Goal: Transaction & Acquisition: Purchase product/service

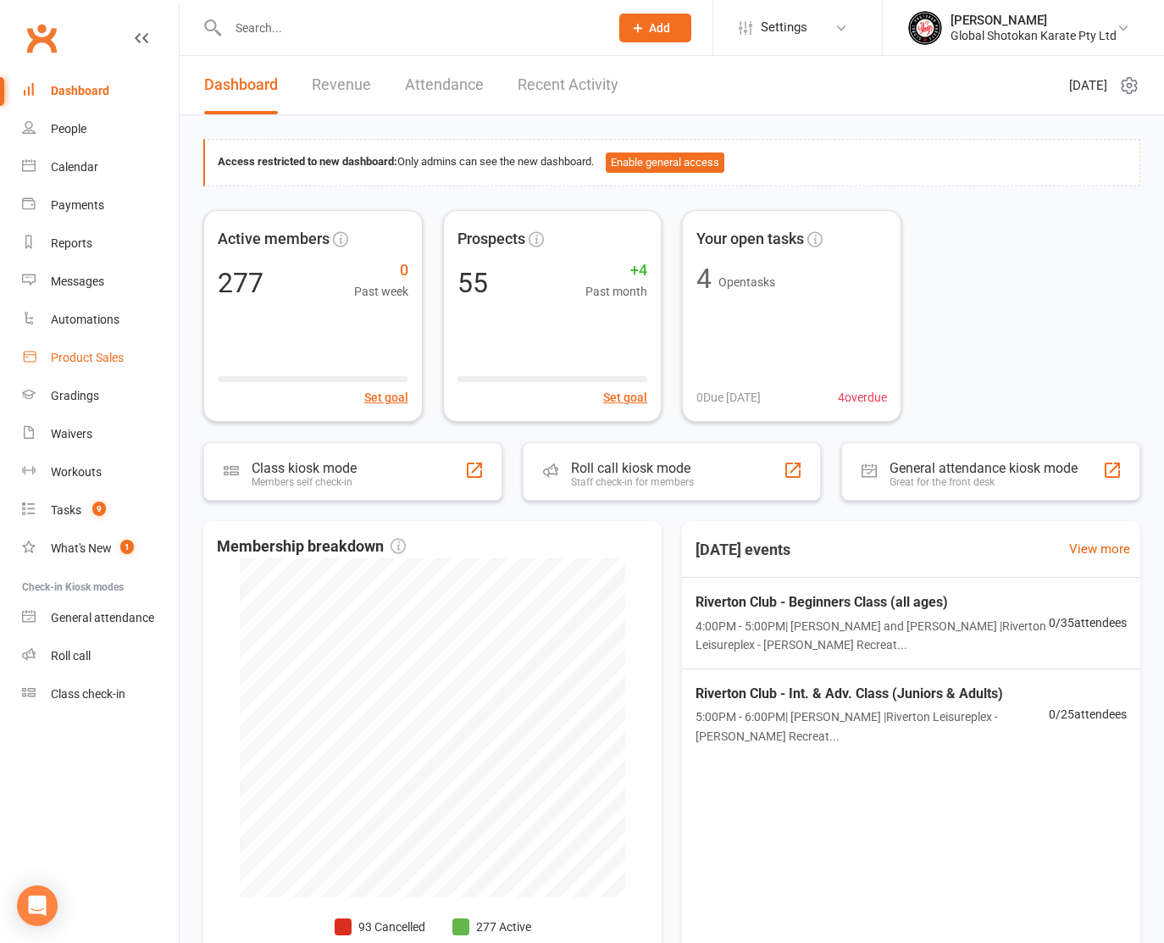
click at [92, 351] on div "Product Sales" at bounding box center [87, 358] width 73 height 14
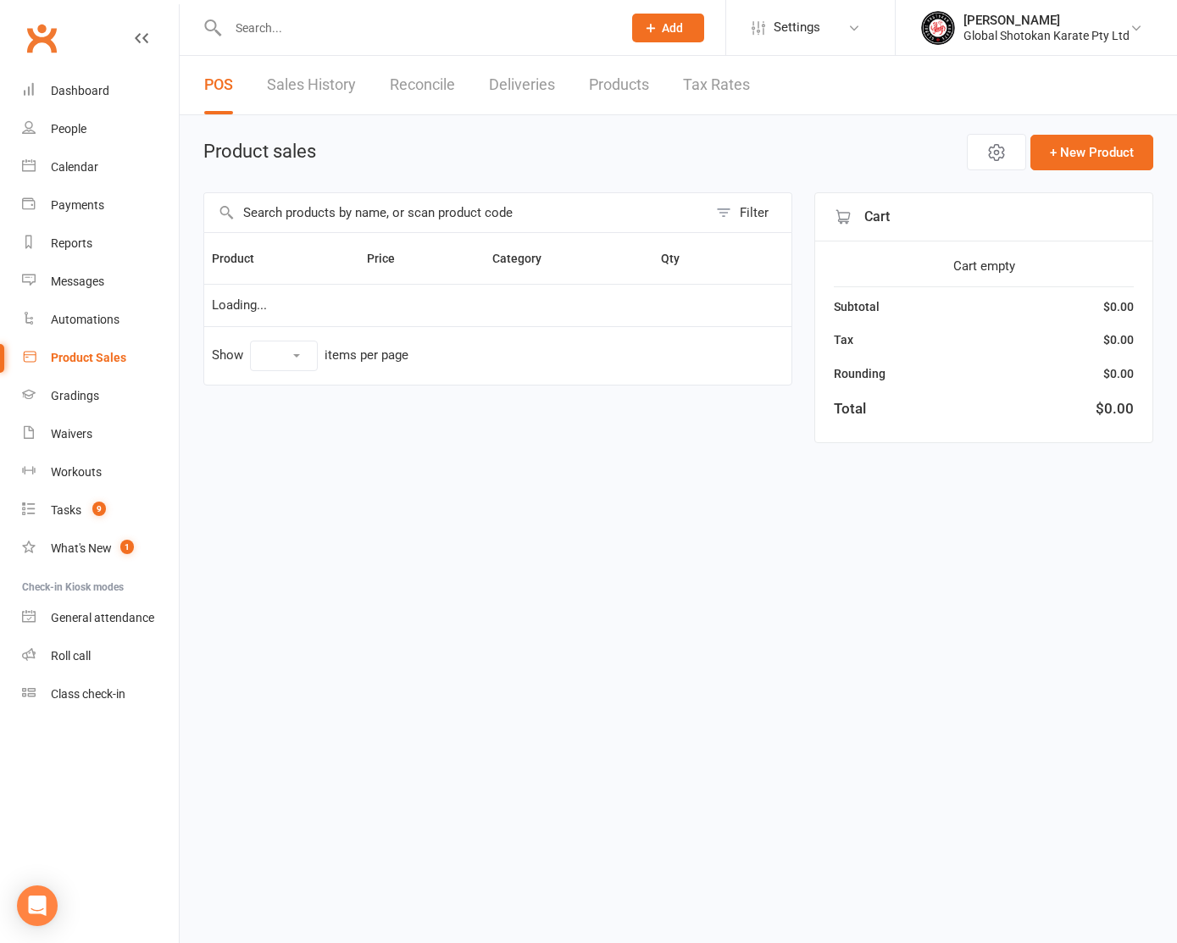
select select "100"
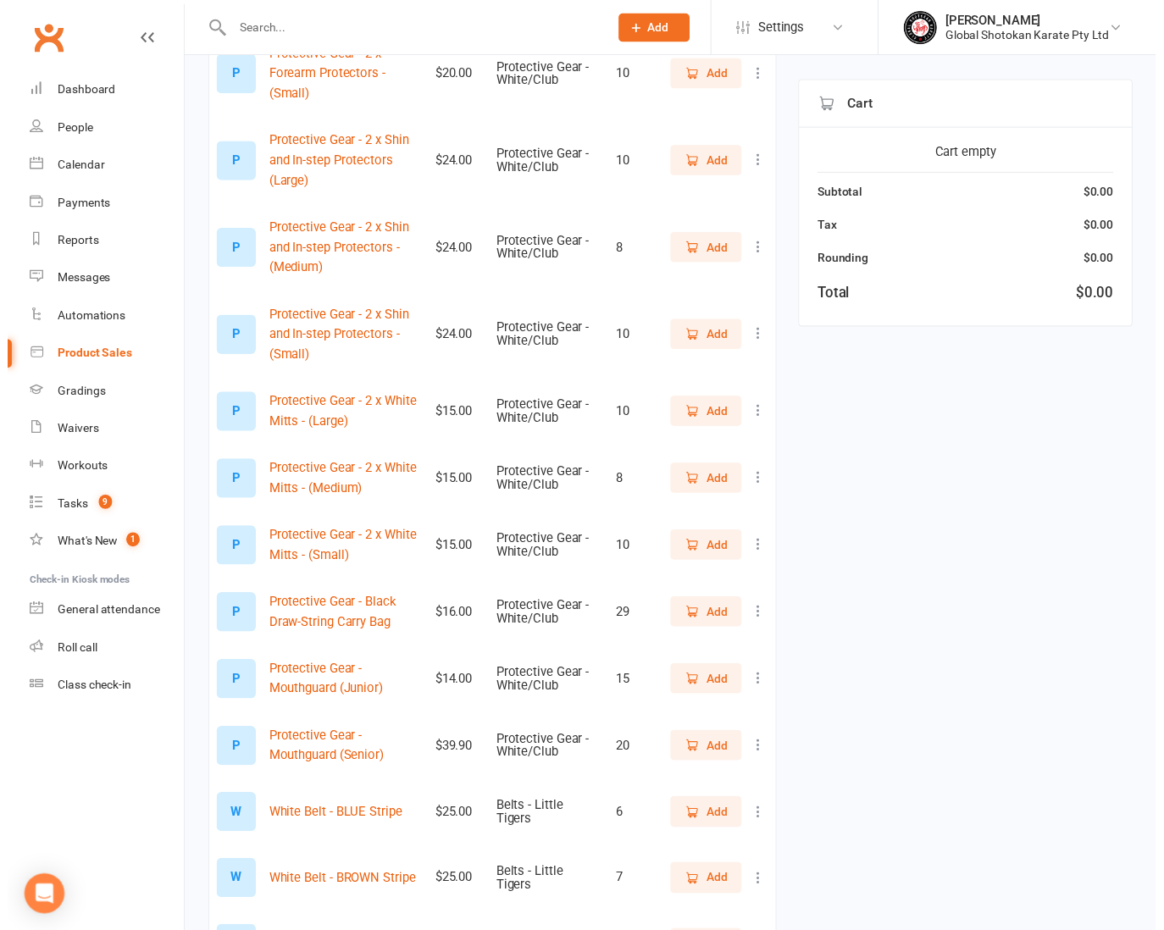
scroll to position [1468, 0]
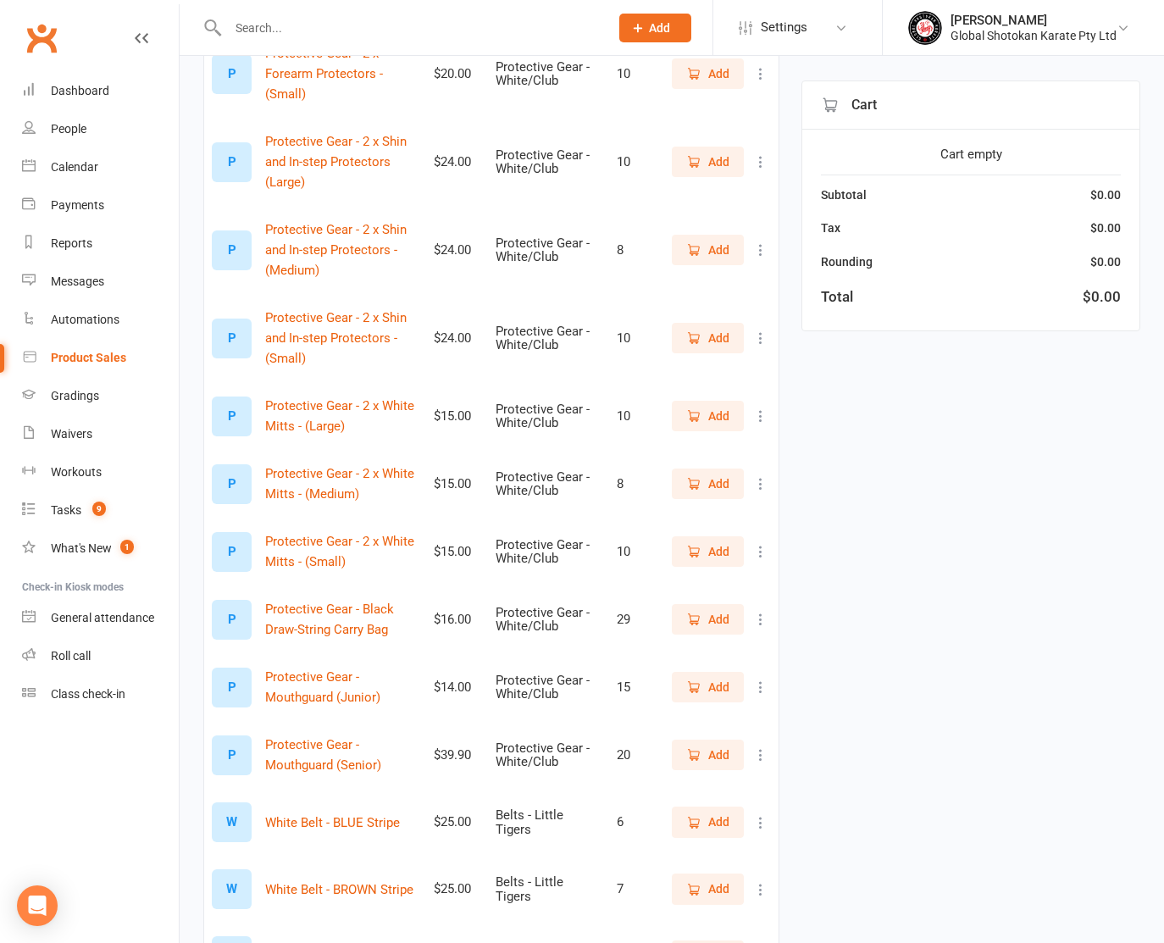
click at [757, 679] on icon at bounding box center [760, 687] width 17 height 17
click at [694, 596] on link "View / Edit" at bounding box center [674, 597] width 168 height 34
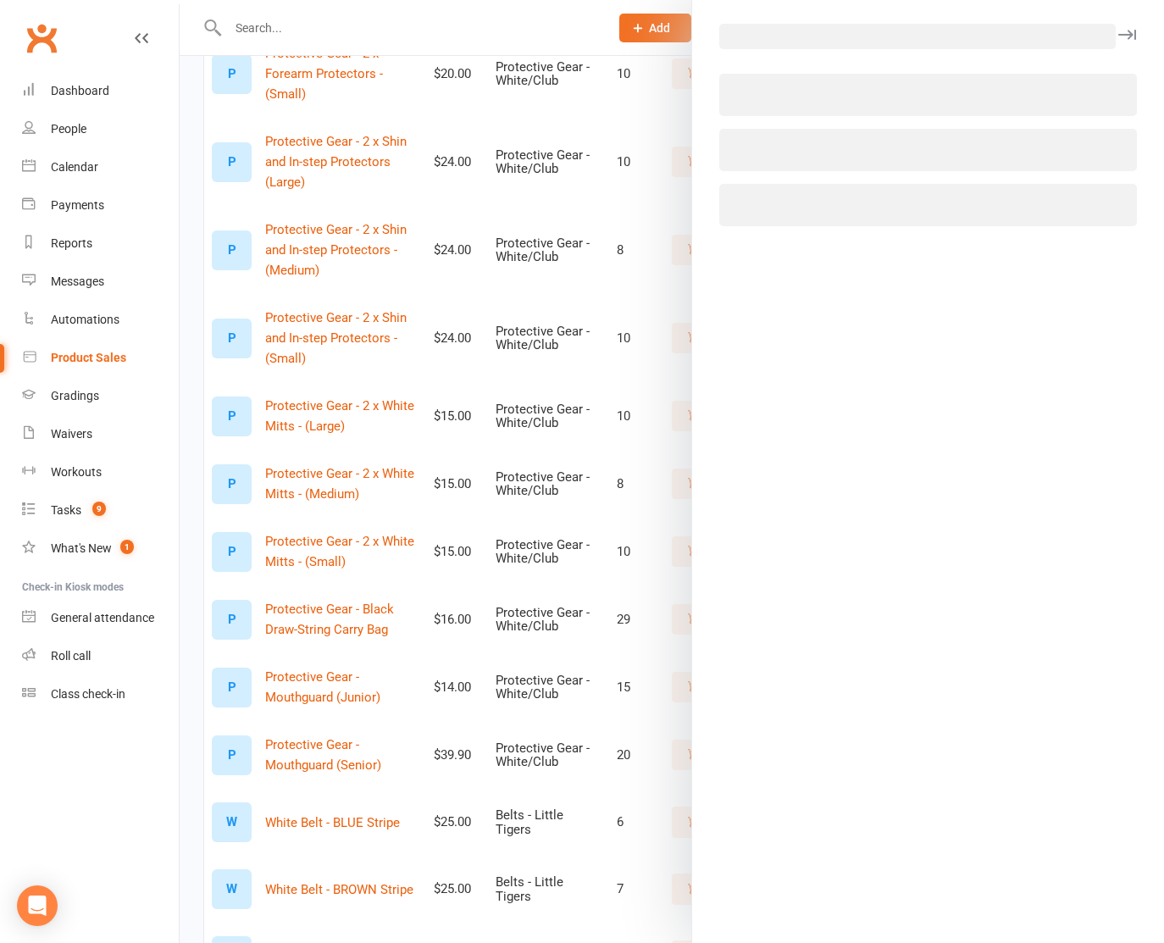
select select "3893"
select select "1451"
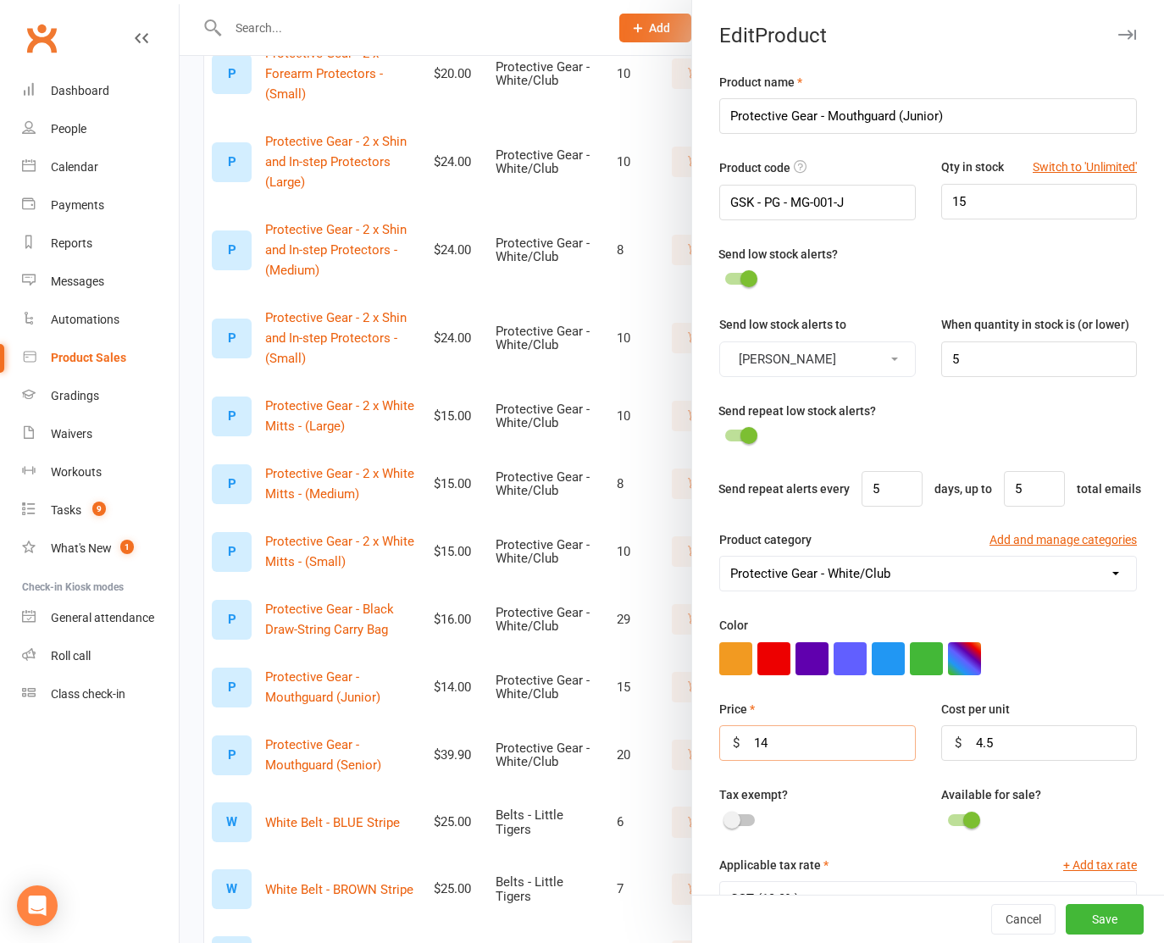
click at [759, 761] on input "14" at bounding box center [817, 743] width 196 height 36
type input "15"
drag, startPoint x: 959, startPoint y: 787, endPoint x: 979, endPoint y: 786, distance: 19.5
click at [979, 761] on input "4.5" at bounding box center [1039, 743] width 196 height 36
type input "7.2727"
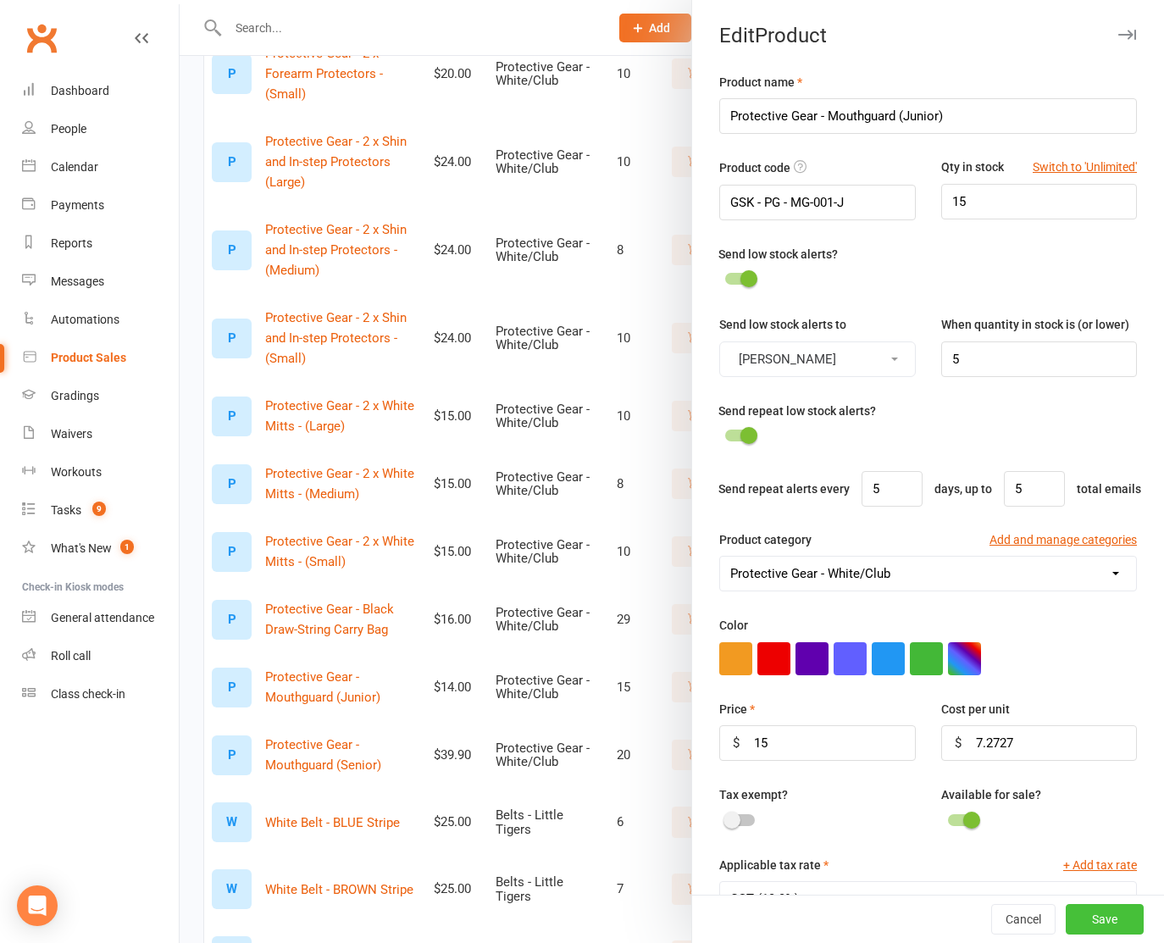
click at [1078, 923] on button "Save" at bounding box center [1105, 919] width 78 height 31
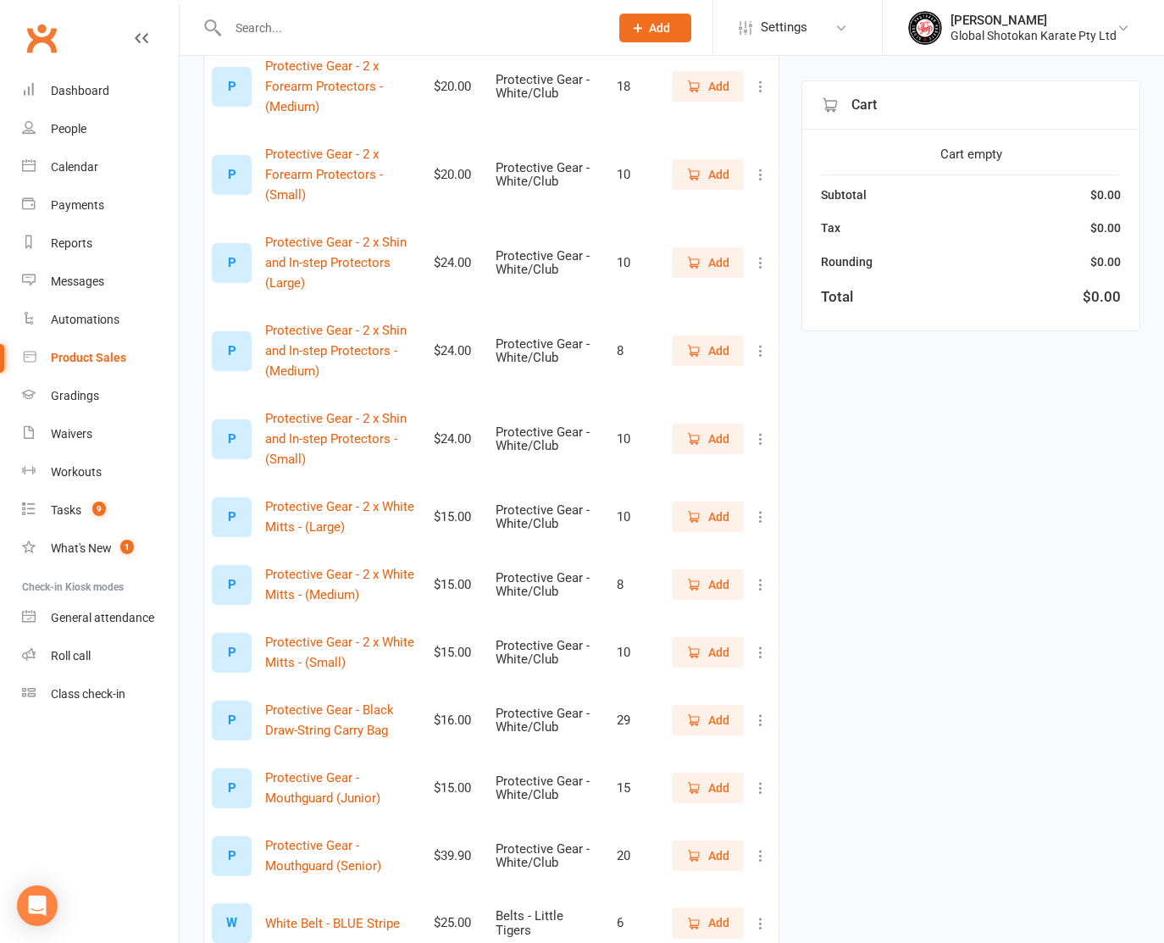
scroll to position [1367, 0]
click at [709, 780] on span "Add" at bounding box center [718, 789] width 21 height 19
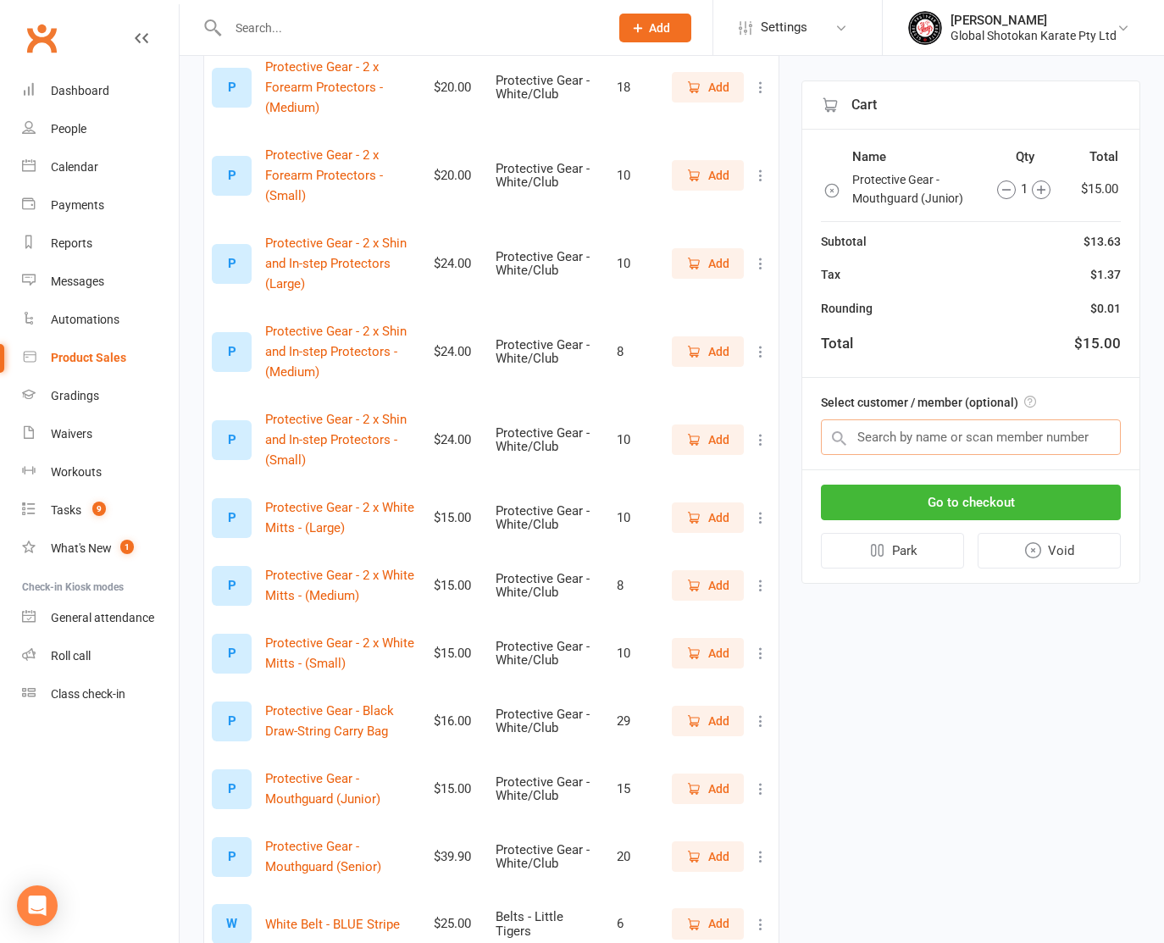
click at [882, 429] on input "text" at bounding box center [971, 437] width 300 height 36
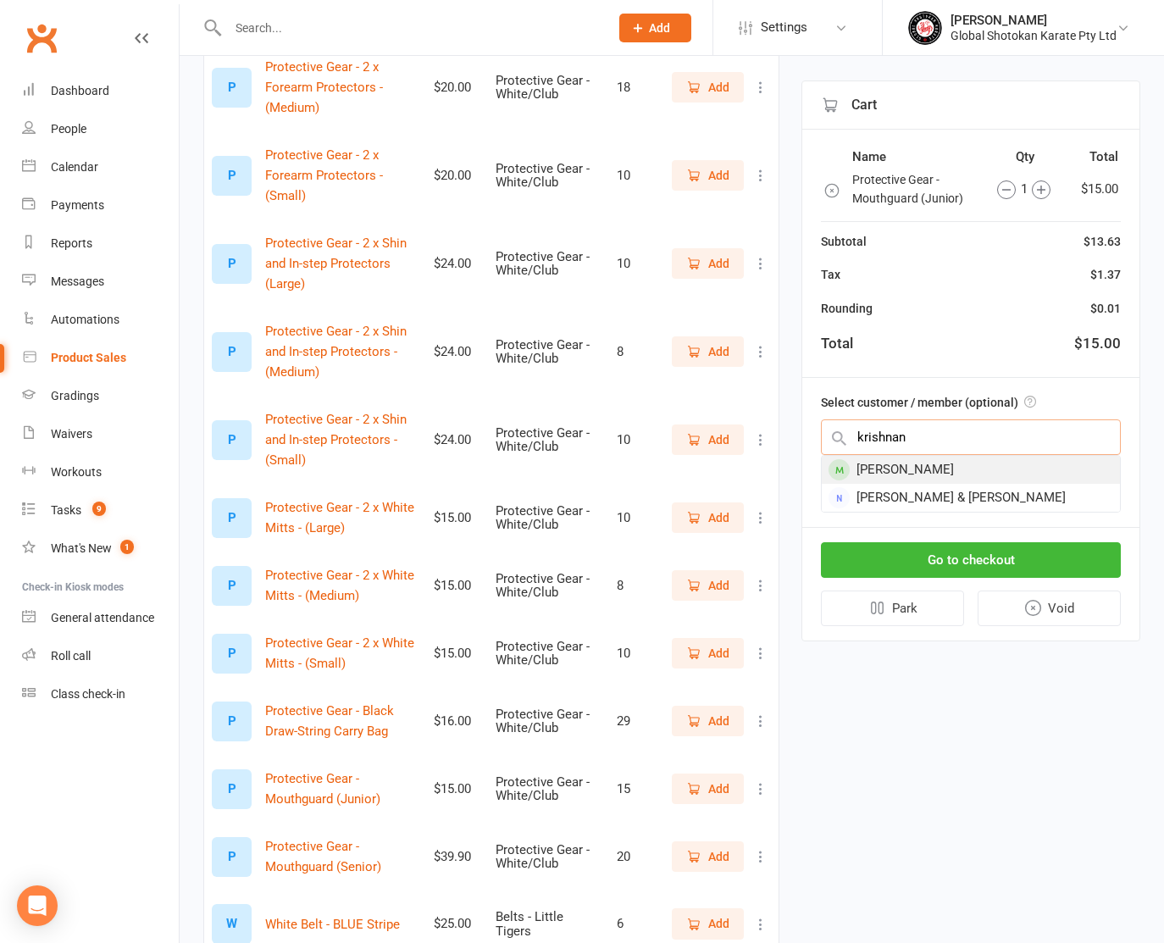
type input "krishnan"
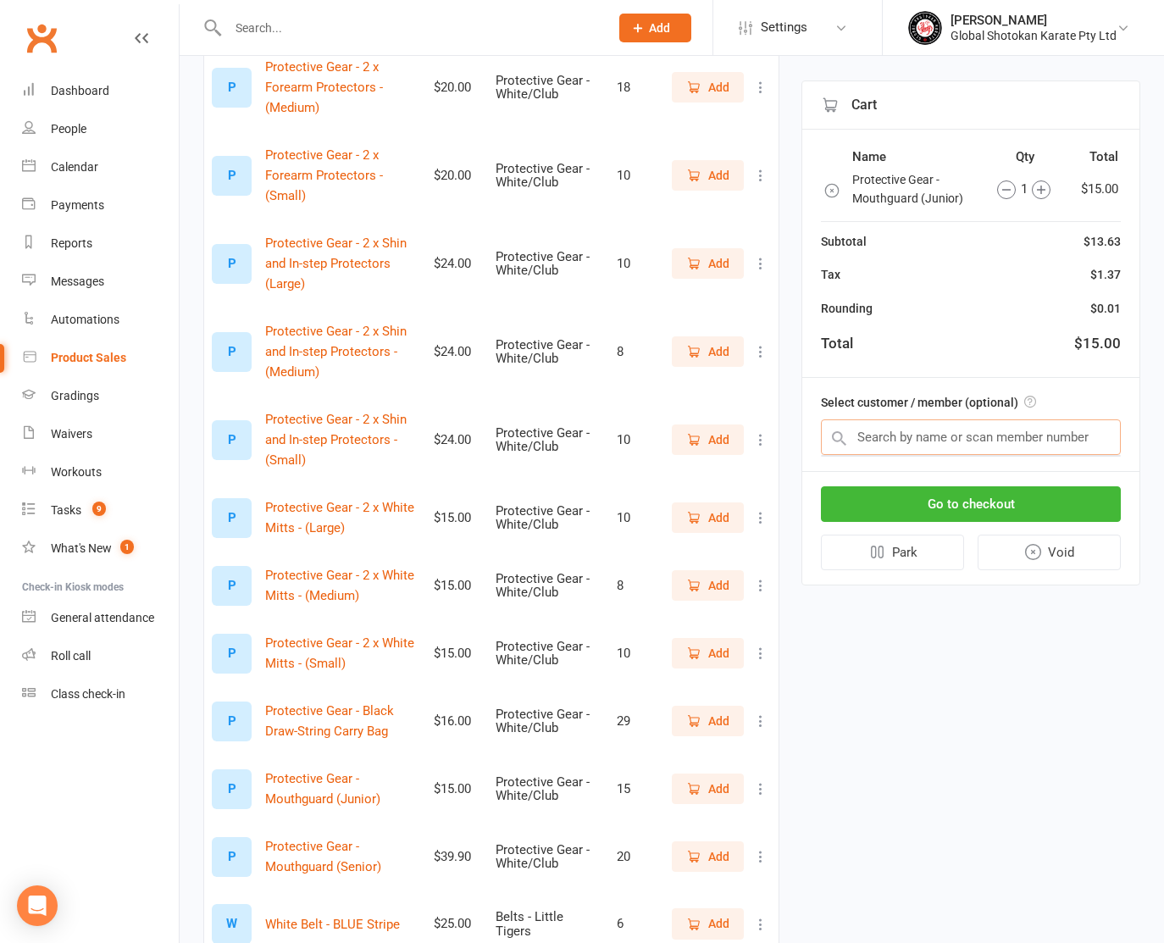
click at [904, 430] on input "text" at bounding box center [971, 437] width 300 height 36
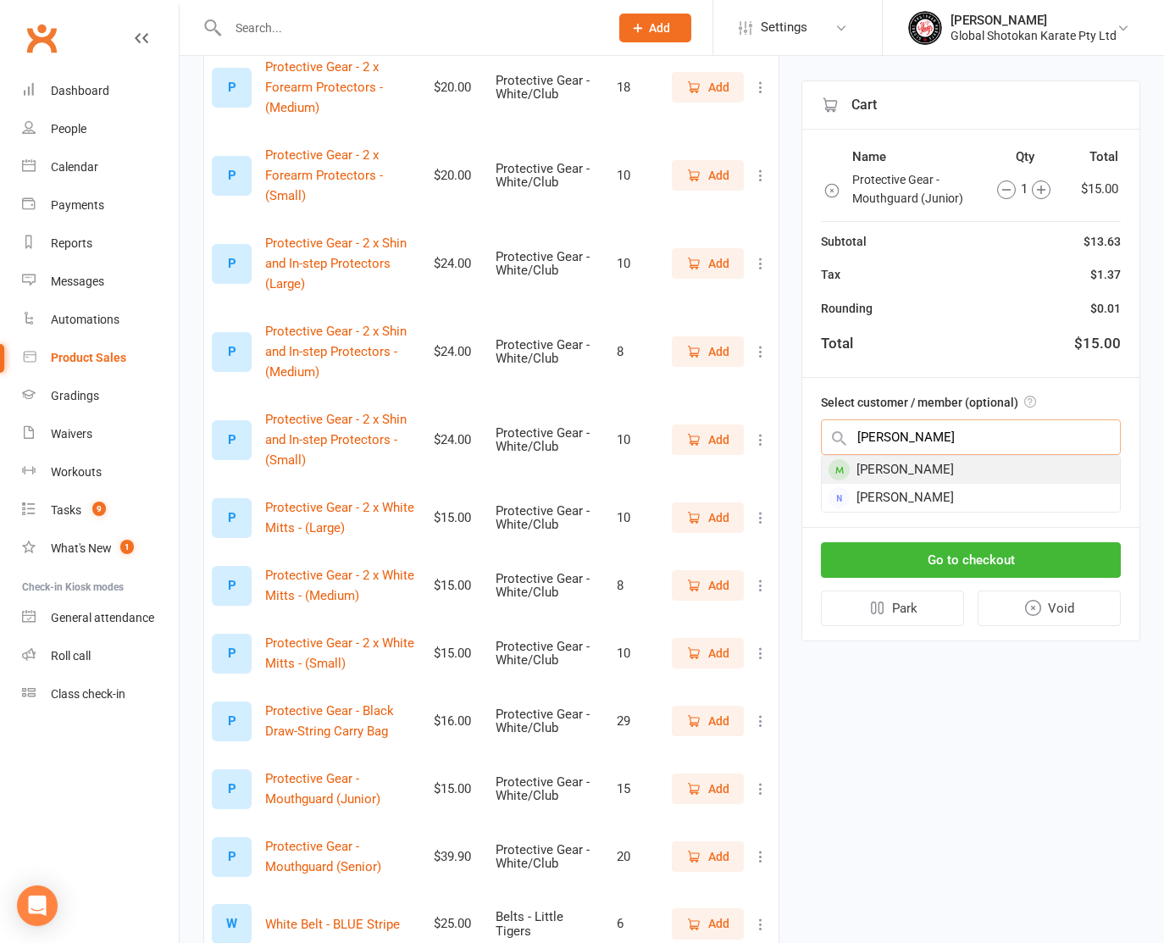
type input "shanice"
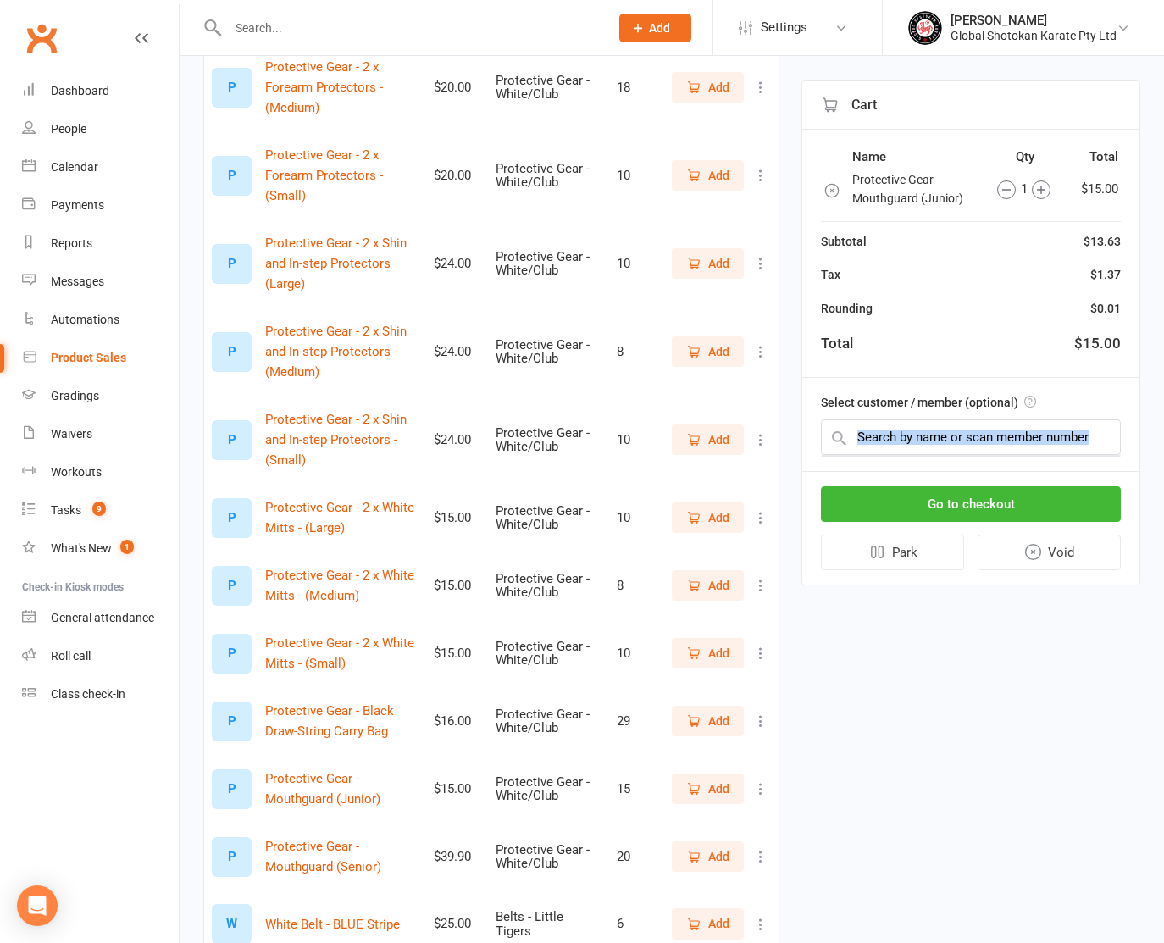
click at [899, 465] on div "Select customer / member (optional)" at bounding box center [970, 424] width 337 height 93
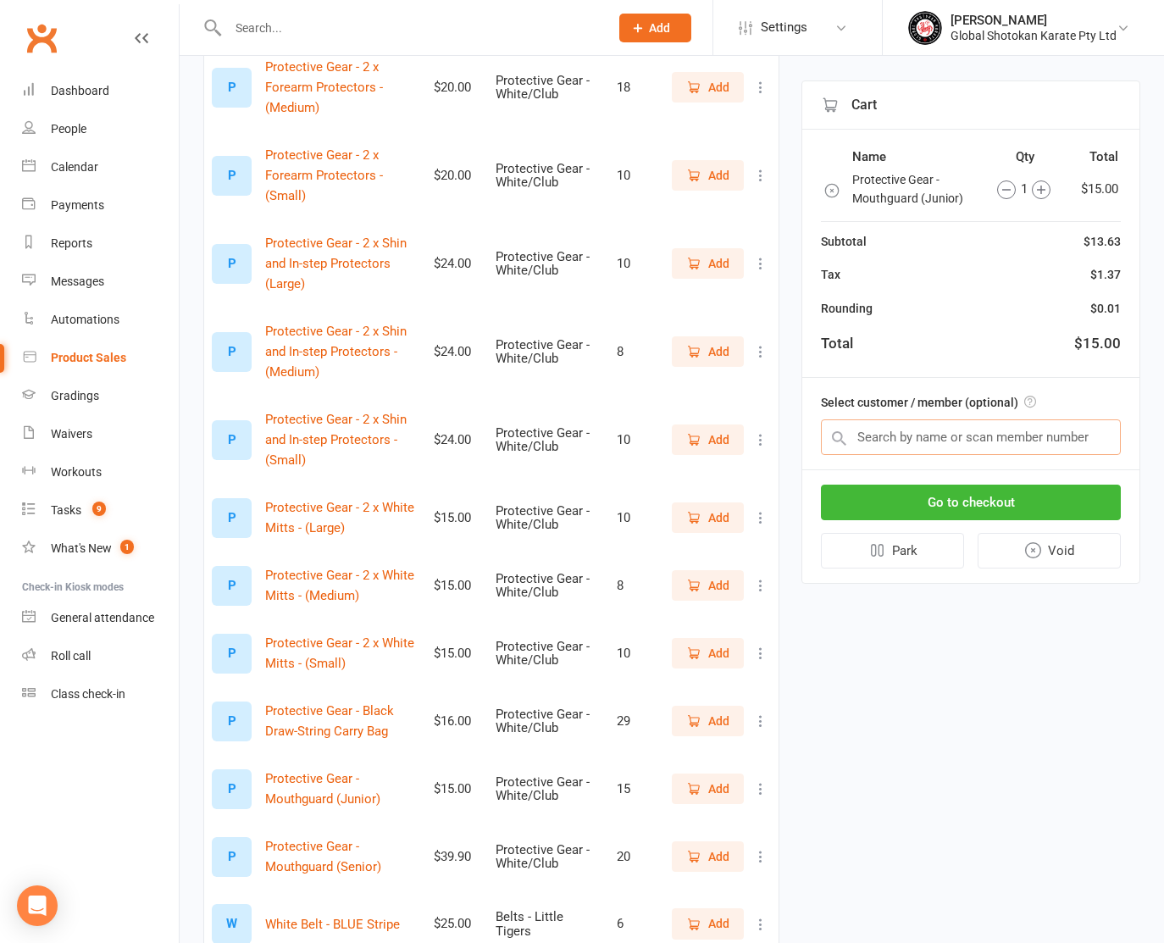
click at [902, 429] on input "text" at bounding box center [971, 437] width 300 height 36
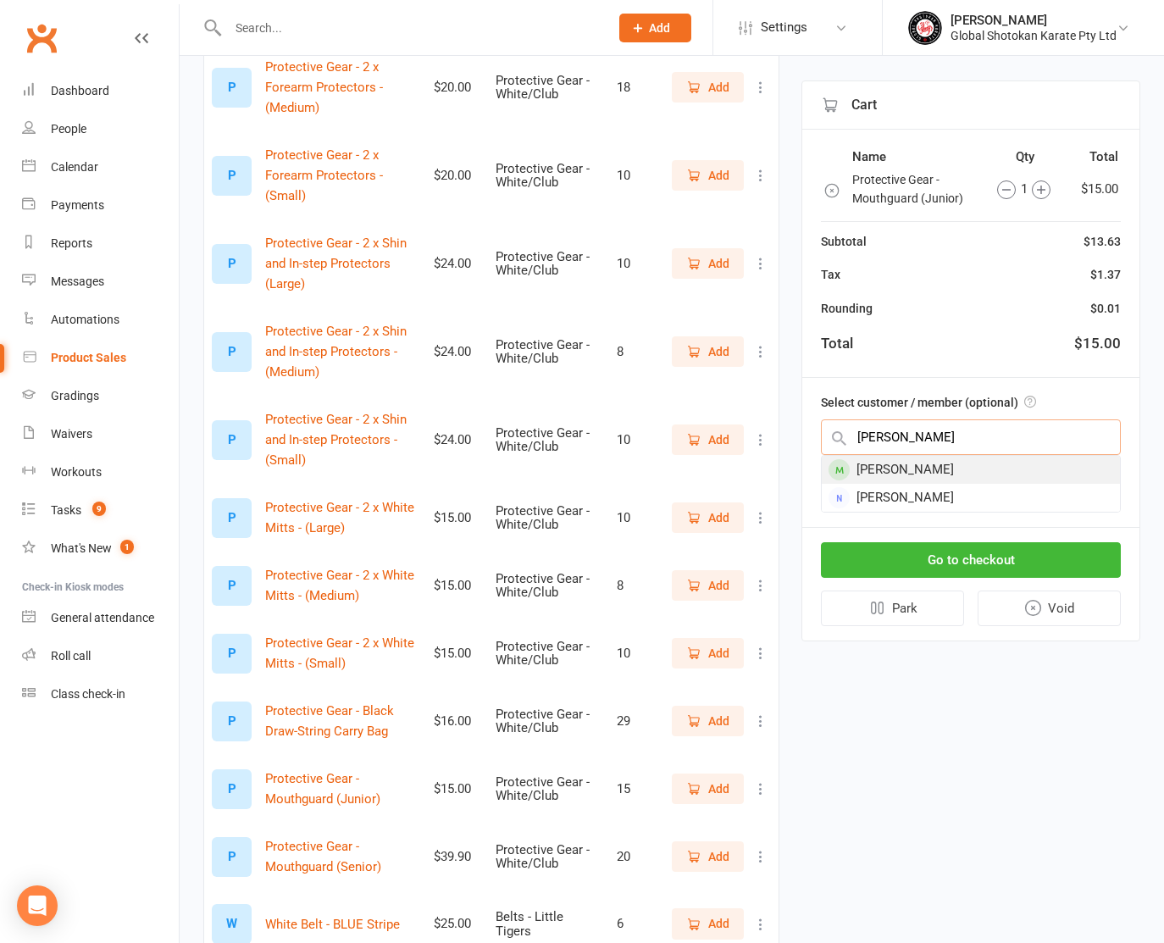
type input "shanice"
click at [884, 471] on div "[PERSON_NAME]" at bounding box center [971, 470] width 298 height 28
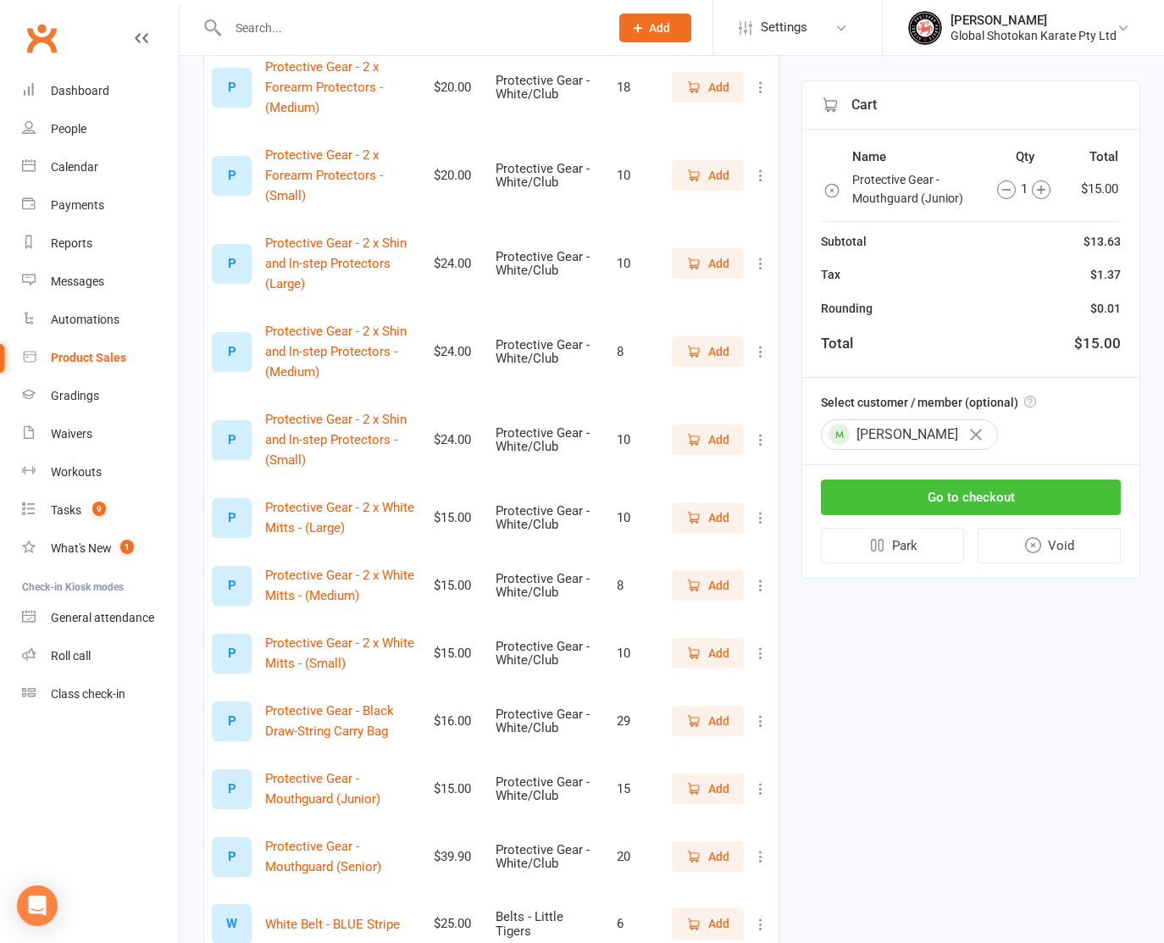
click at [892, 487] on button "Go to checkout" at bounding box center [971, 498] width 300 height 36
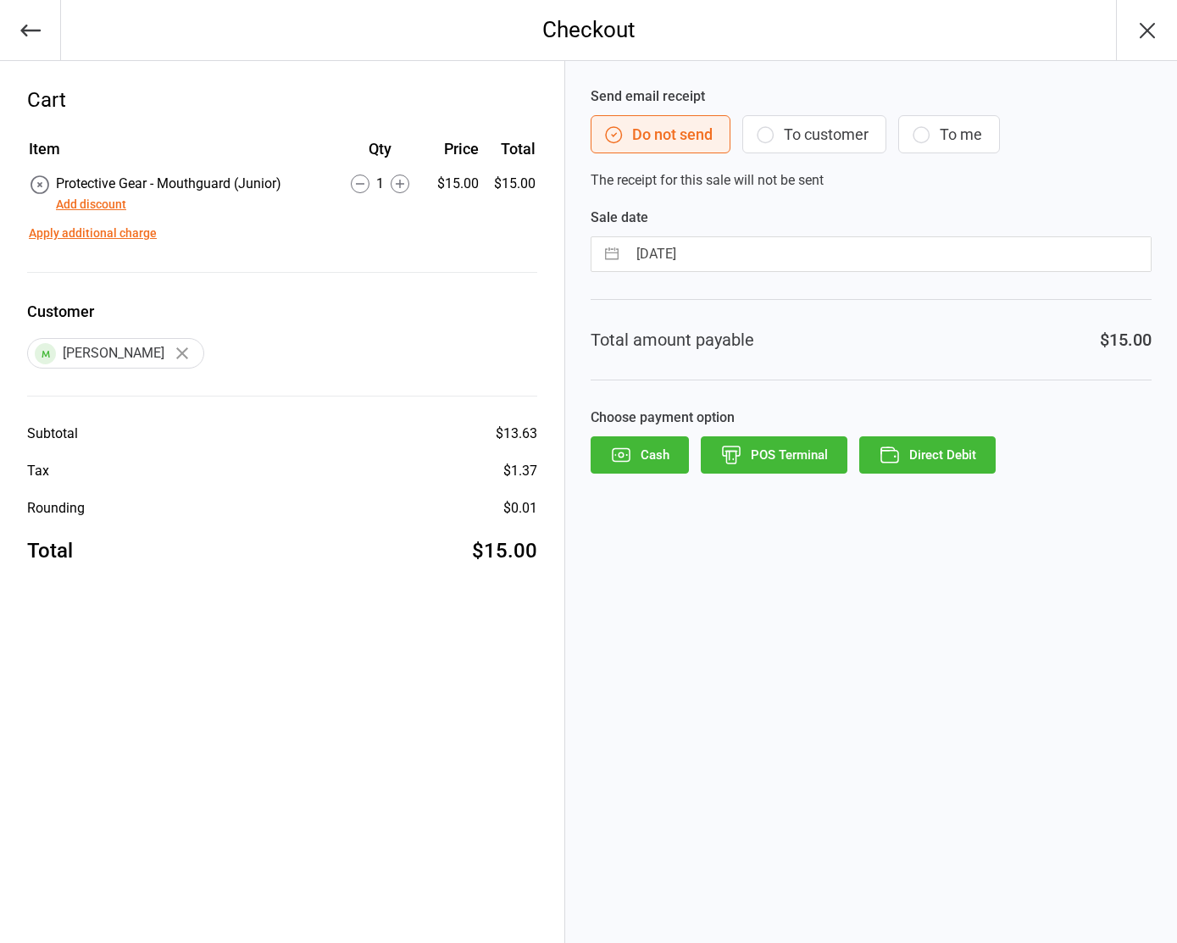
click at [954, 460] on button "Direct Debit" at bounding box center [927, 454] width 136 height 37
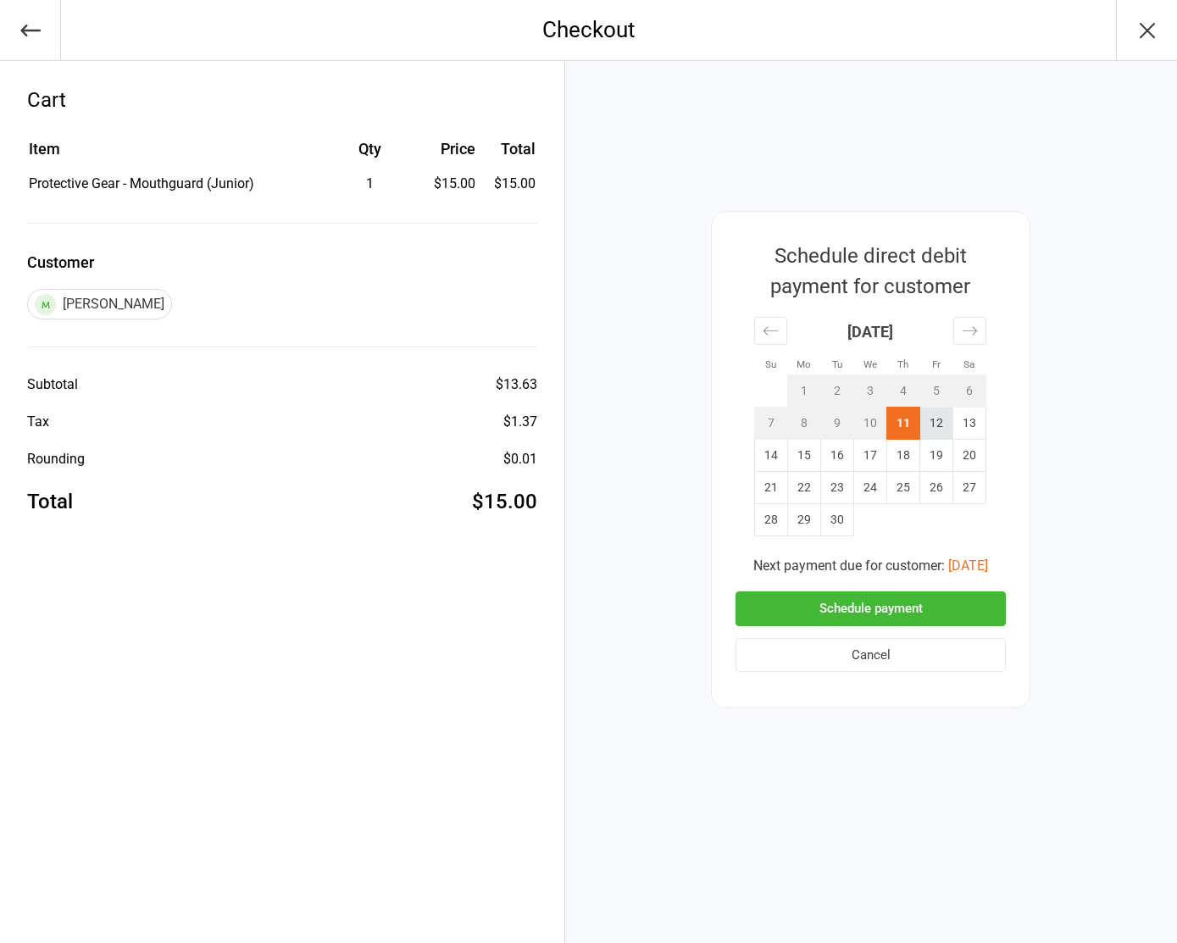
click at [932, 419] on td "12" at bounding box center [936, 424] width 33 height 32
click at [874, 603] on button "Schedule payment" at bounding box center [870, 608] width 270 height 35
